Goal: Find specific page/section: Find specific page/section

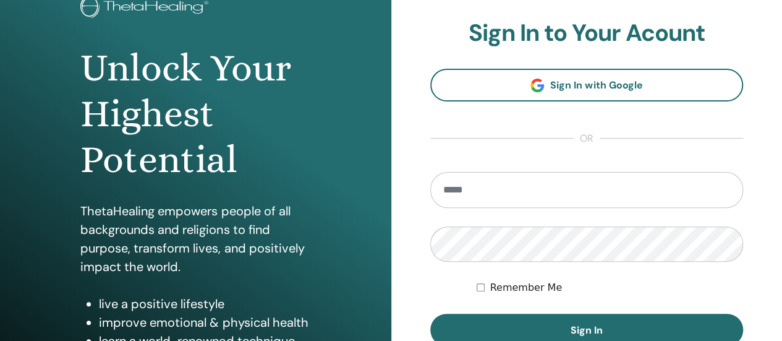
scroll to position [90, 0]
click at [520, 190] on input "email" at bounding box center [586, 189] width 313 height 36
type input "**********"
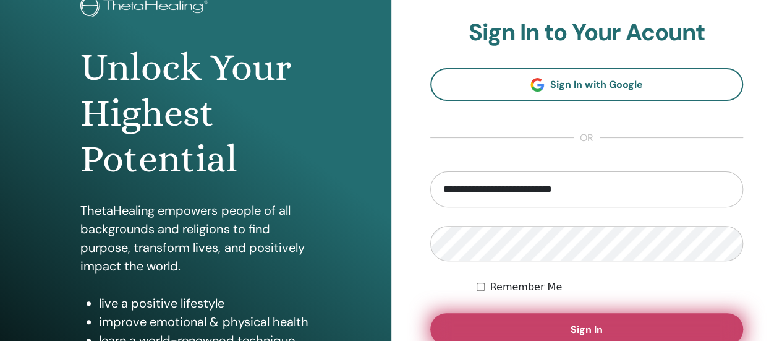
click at [578, 333] on span "Sign In" at bounding box center [587, 329] width 32 height 13
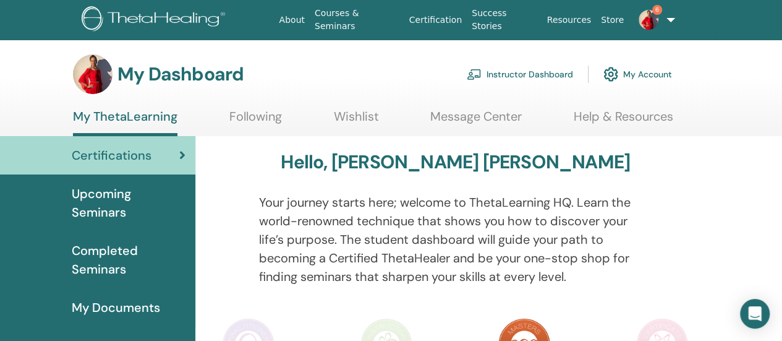
click at [542, 72] on link "Instructor Dashboard" at bounding box center [520, 74] width 106 height 27
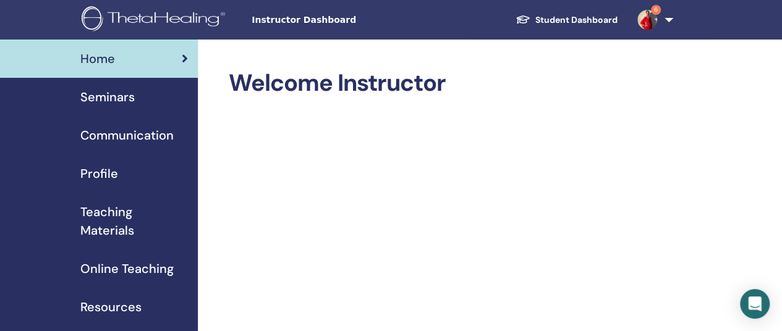
click at [138, 103] on div "Seminars" at bounding box center [99, 97] width 178 height 19
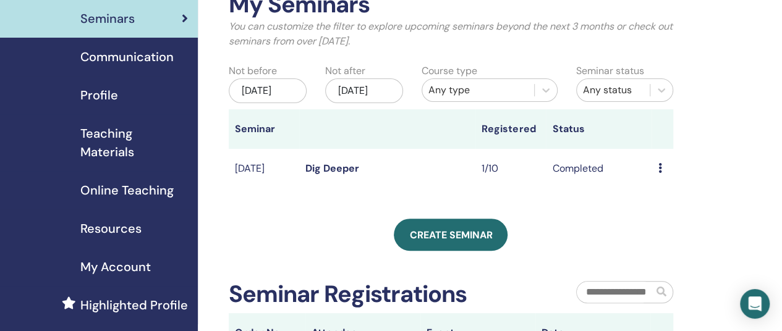
scroll to position [71, 0]
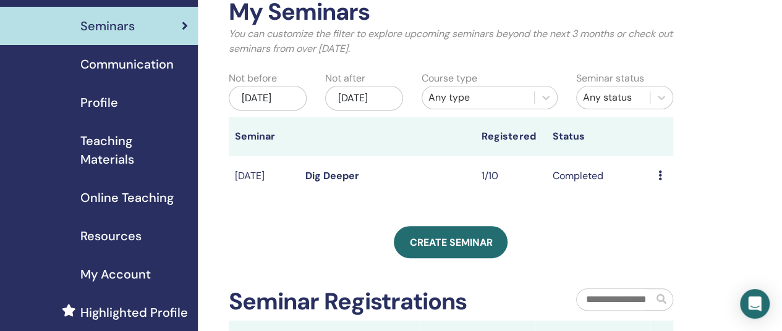
click at [129, 198] on span "Online Teaching" at bounding box center [126, 198] width 93 height 19
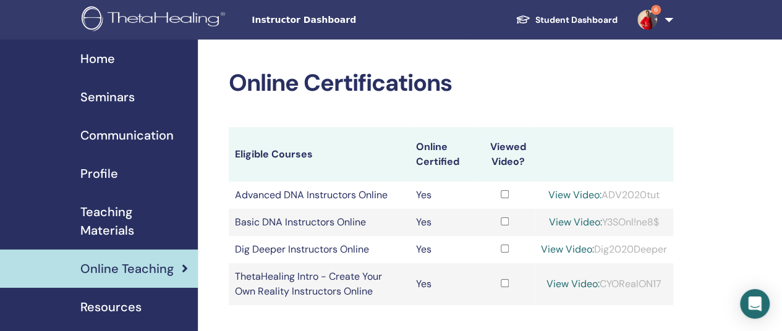
click at [107, 55] on span "Home" at bounding box center [97, 58] width 35 height 19
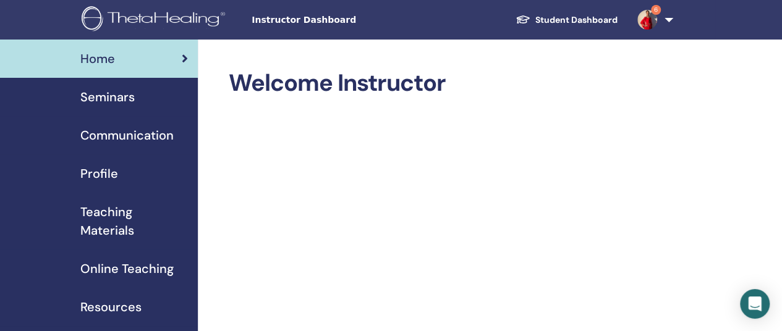
click at [117, 101] on span "Seminars" at bounding box center [107, 97] width 54 height 19
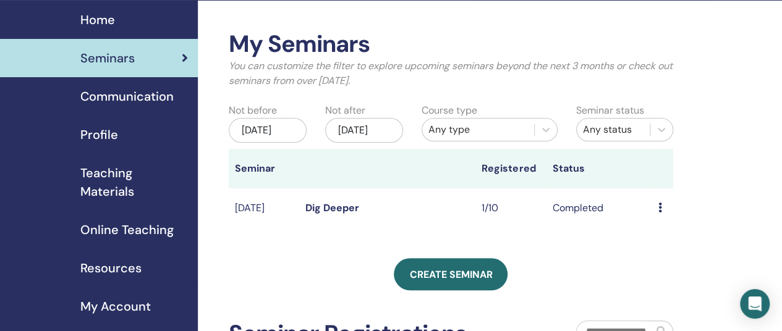
scroll to position [40, 0]
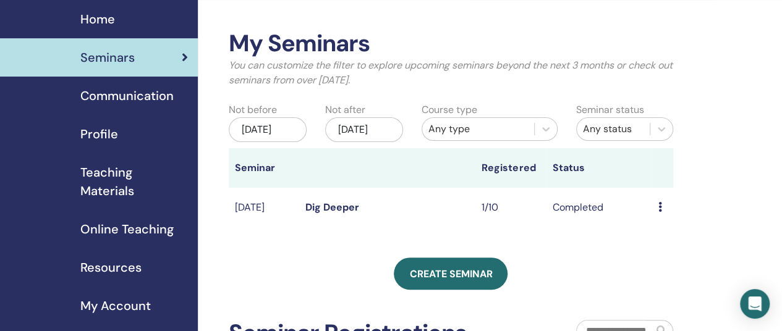
click at [346, 214] on link "Dig Deeper" at bounding box center [332, 207] width 54 height 13
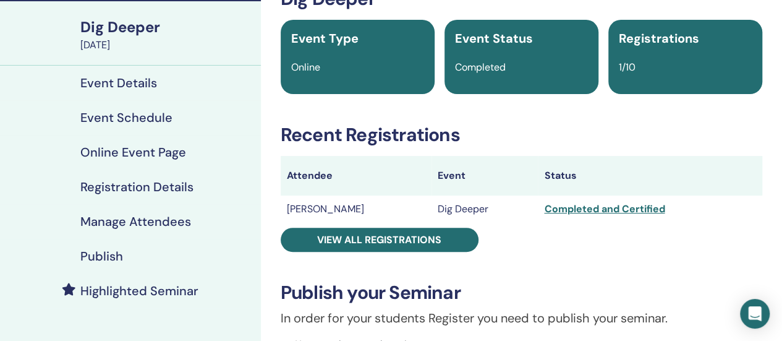
scroll to position [67, 0]
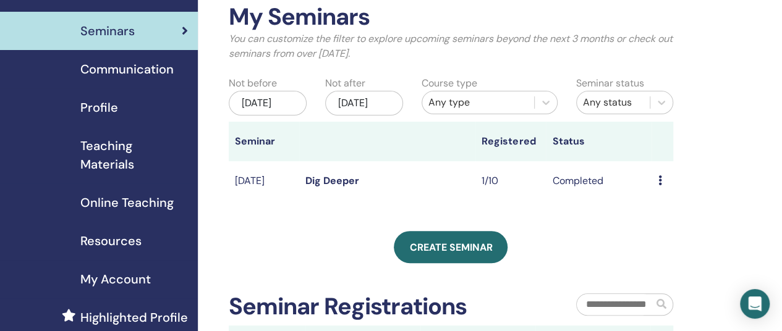
scroll to position [58, 0]
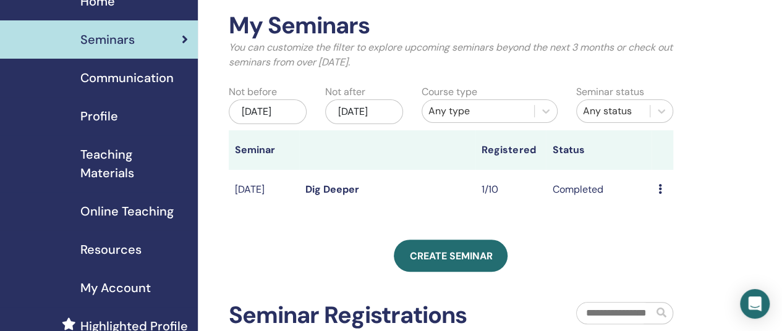
click at [276, 114] on div "Jun/13, 2025" at bounding box center [268, 112] width 78 height 25
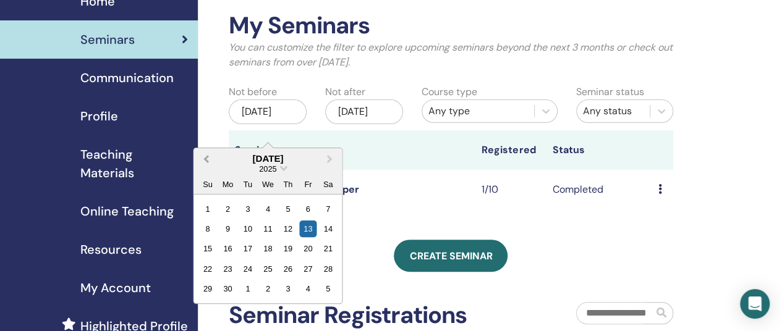
click at [206, 158] on span "Previous Month" at bounding box center [206, 158] width 0 height 13
click at [330, 160] on span "Next Month" at bounding box center [330, 158] width 0 height 13
click at [210, 206] on div "1" at bounding box center [207, 208] width 17 height 17
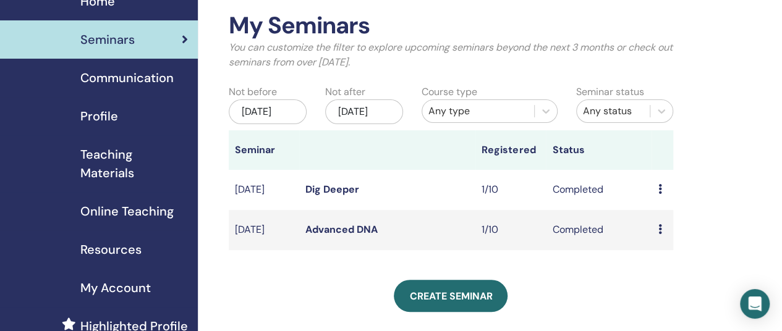
click at [359, 236] on link "Advanced DNA" at bounding box center [341, 229] width 72 height 13
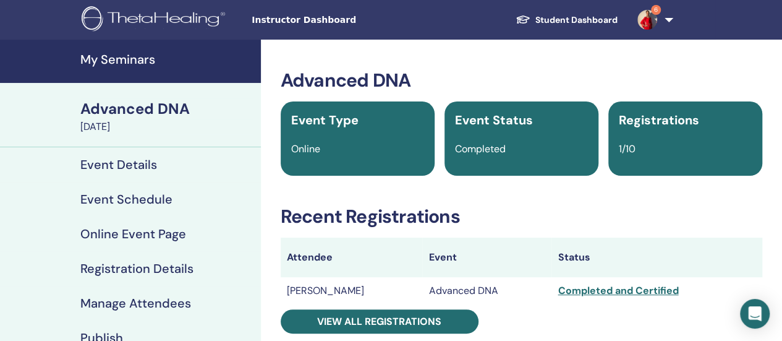
scroll to position [66, 0]
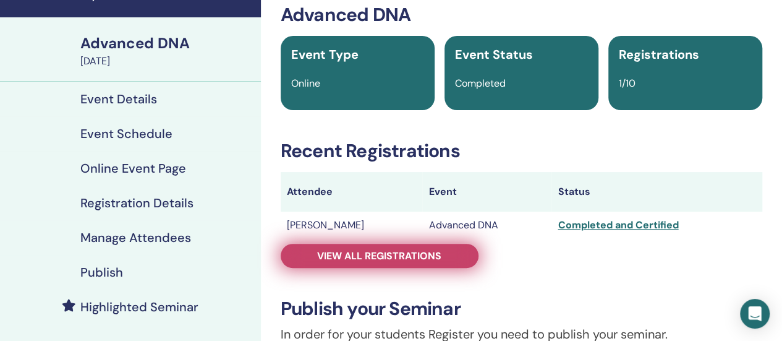
click at [378, 255] on span "View all registrations" at bounding box center [379, 255] width 124 height 13
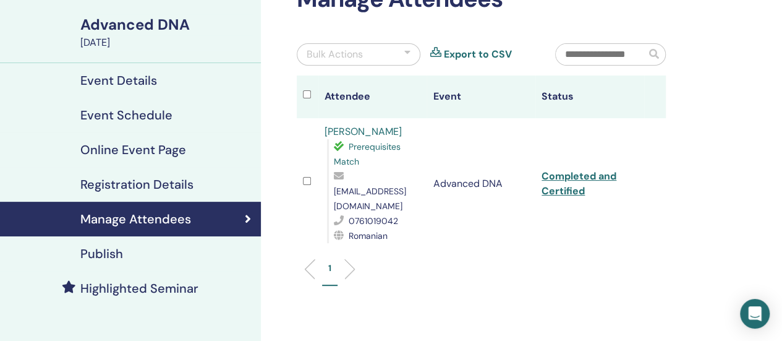
scroll to position [85, 0]
